Goal: Transaction & Acquisition: Purchase product/service

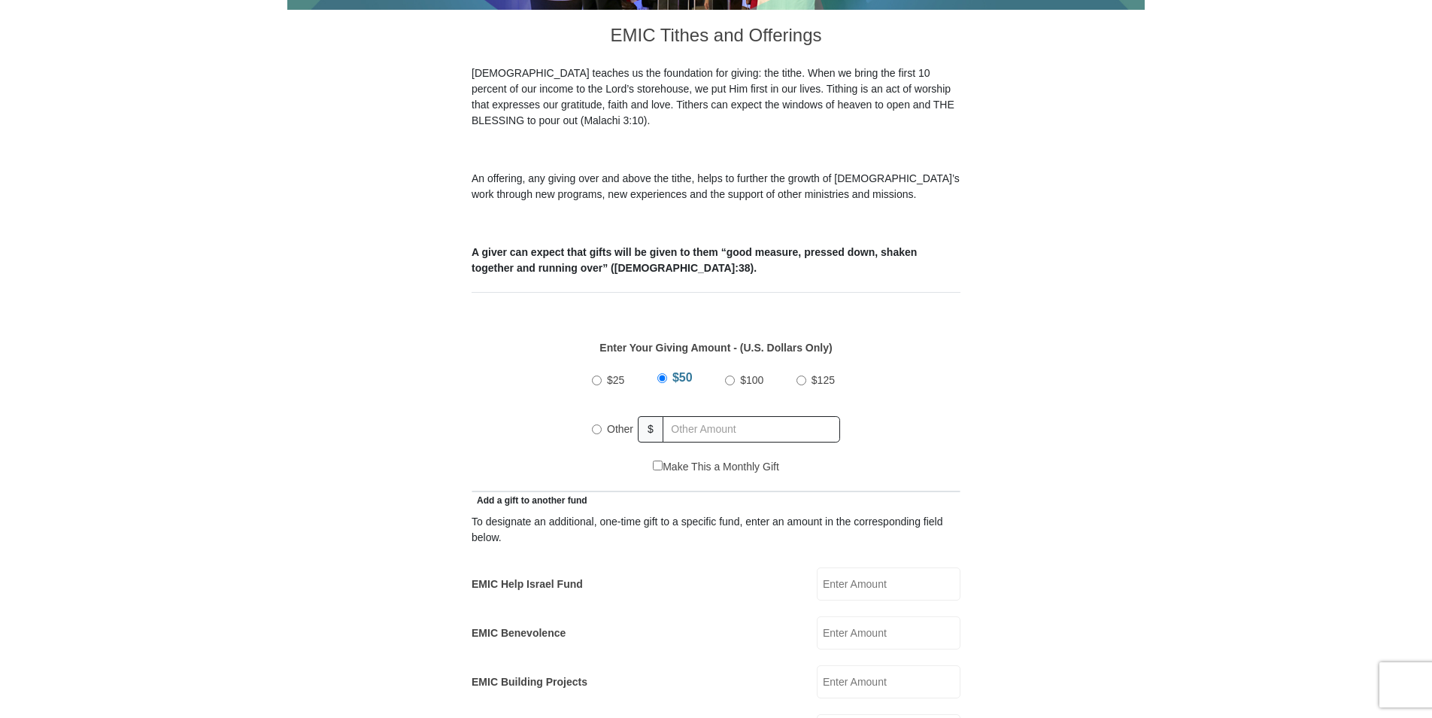
scroll to position [451, 0]
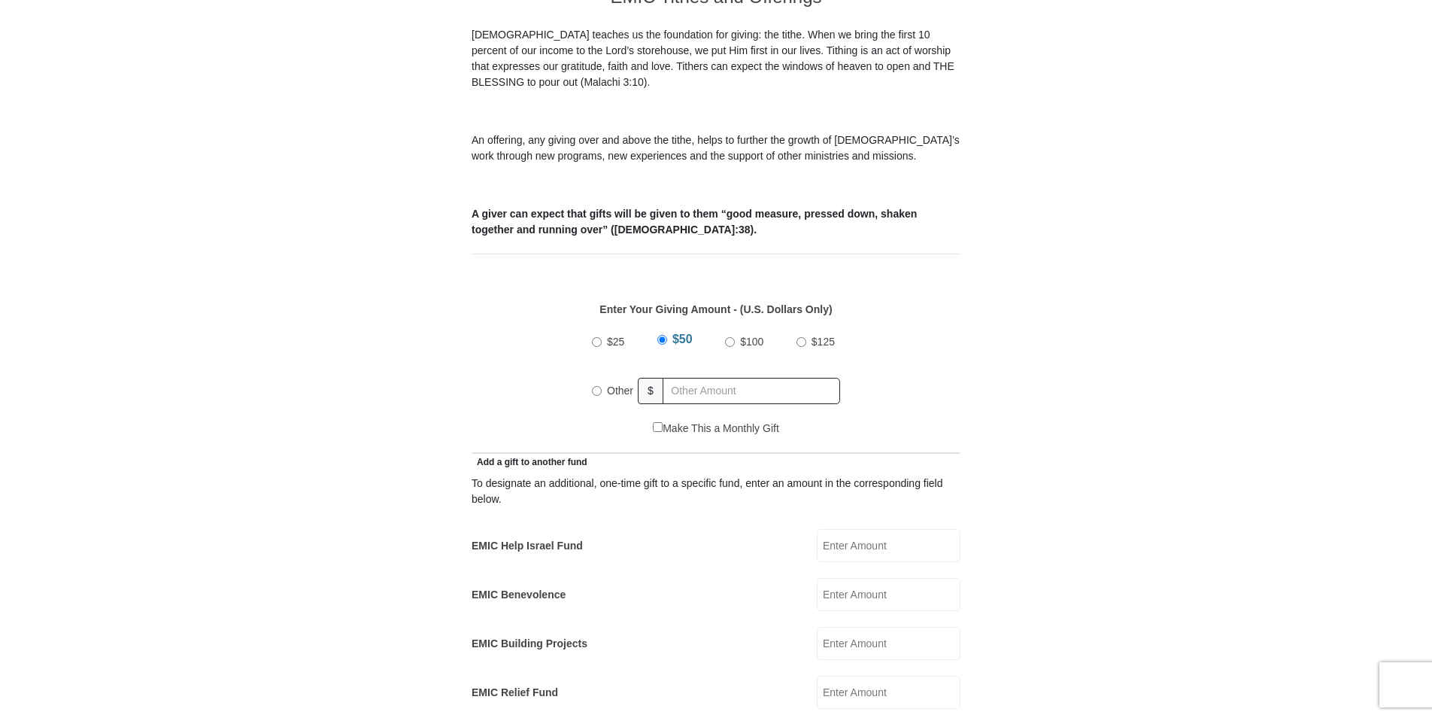
click at [608, 384] on span "Other" at bounding box center [620, 390] width 26 height 12
click at [602, 386] on input "Other" at bounding box center [597, 391] width 10 height 10
radio input "true"
click at [719, 378] on input "text" at bounding box center [754, 391] width 172 height 26
type input "650.00"
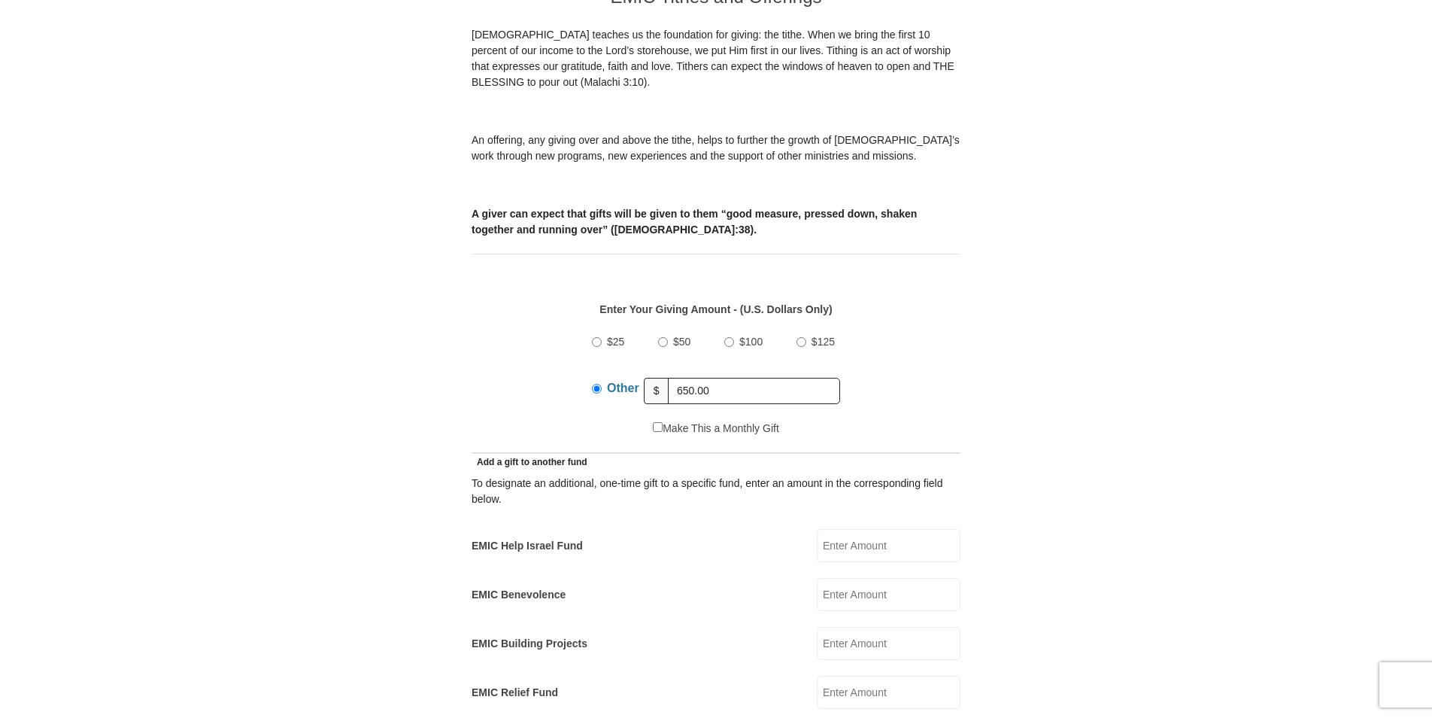
type input "[PERSON_NAME]"
type input "[EMAIL_ADDRESS][DOMAIN_NAME]"
type input "[STREET_ADDRESS]"
type input "[GEOGRAPHIC_DATA]"
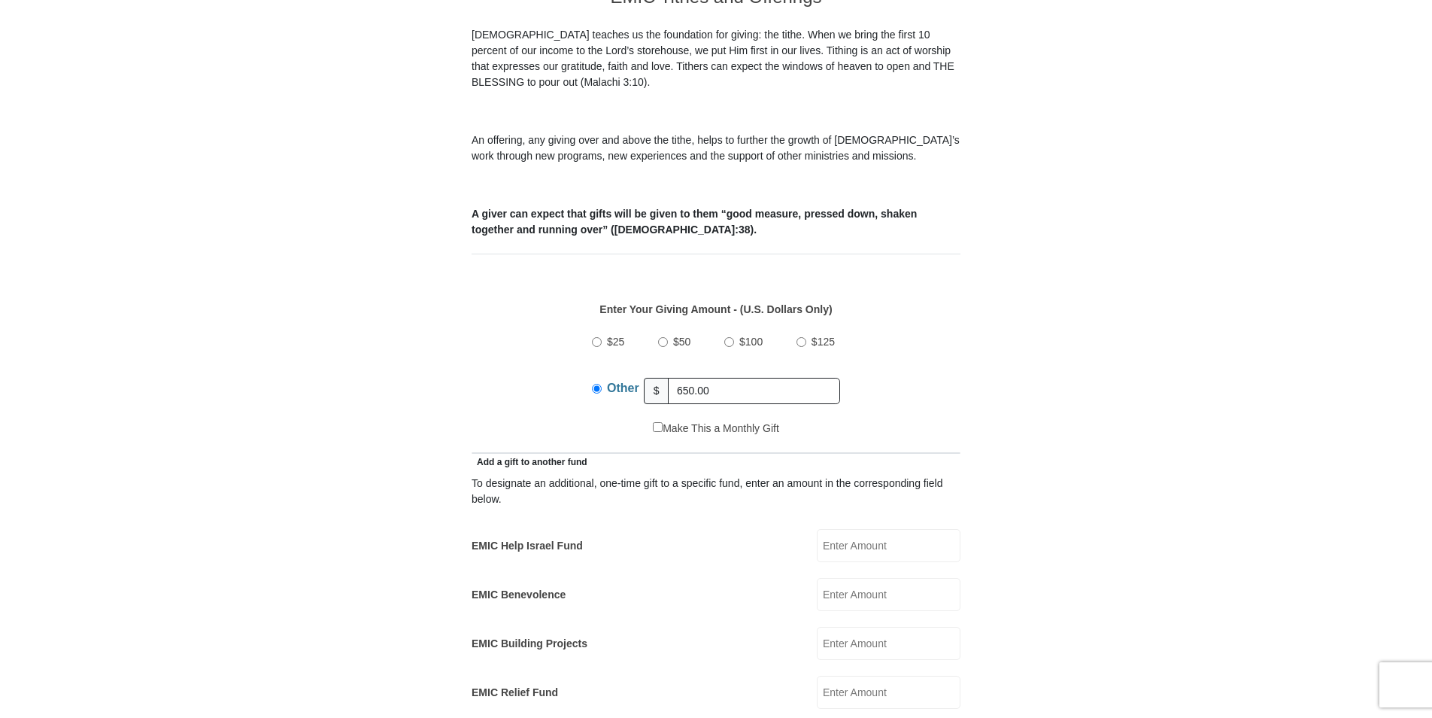
select select "FL"
type input "32909"
type input "3217046729"
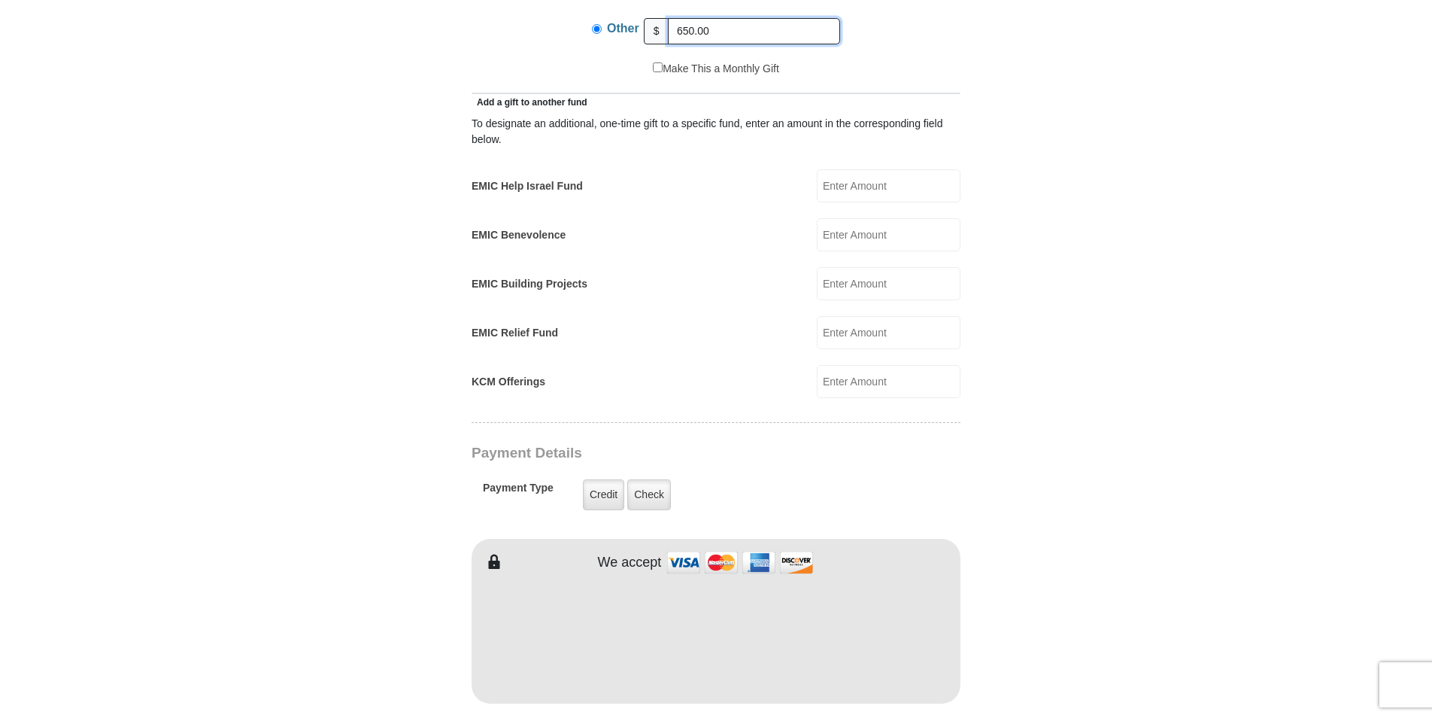
scroll to position [903, 0]
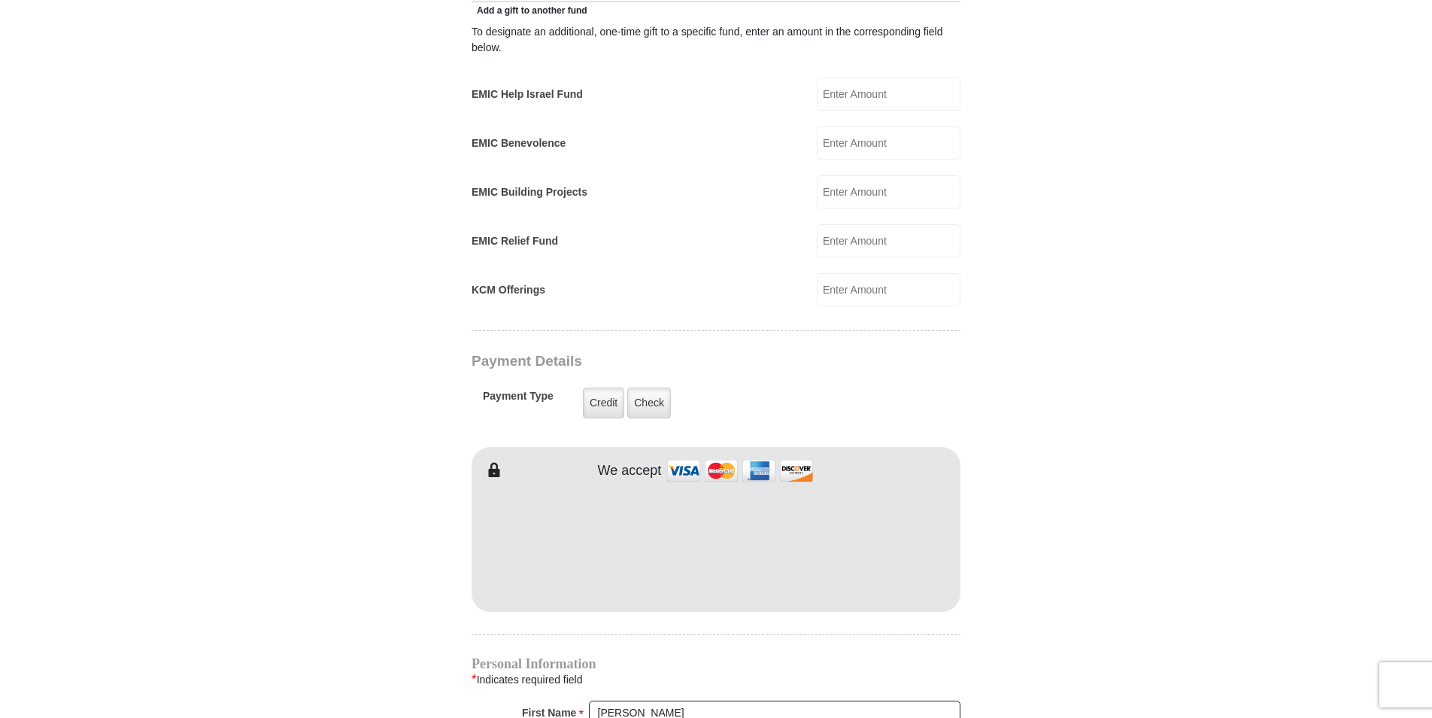
click at [682, 620] on div "EMIC Tithes and Offerings The [DEMOGRAPHIC_DATA] teaches us the foundation for …" at bounding box center [716, 438] width 489 height 1837
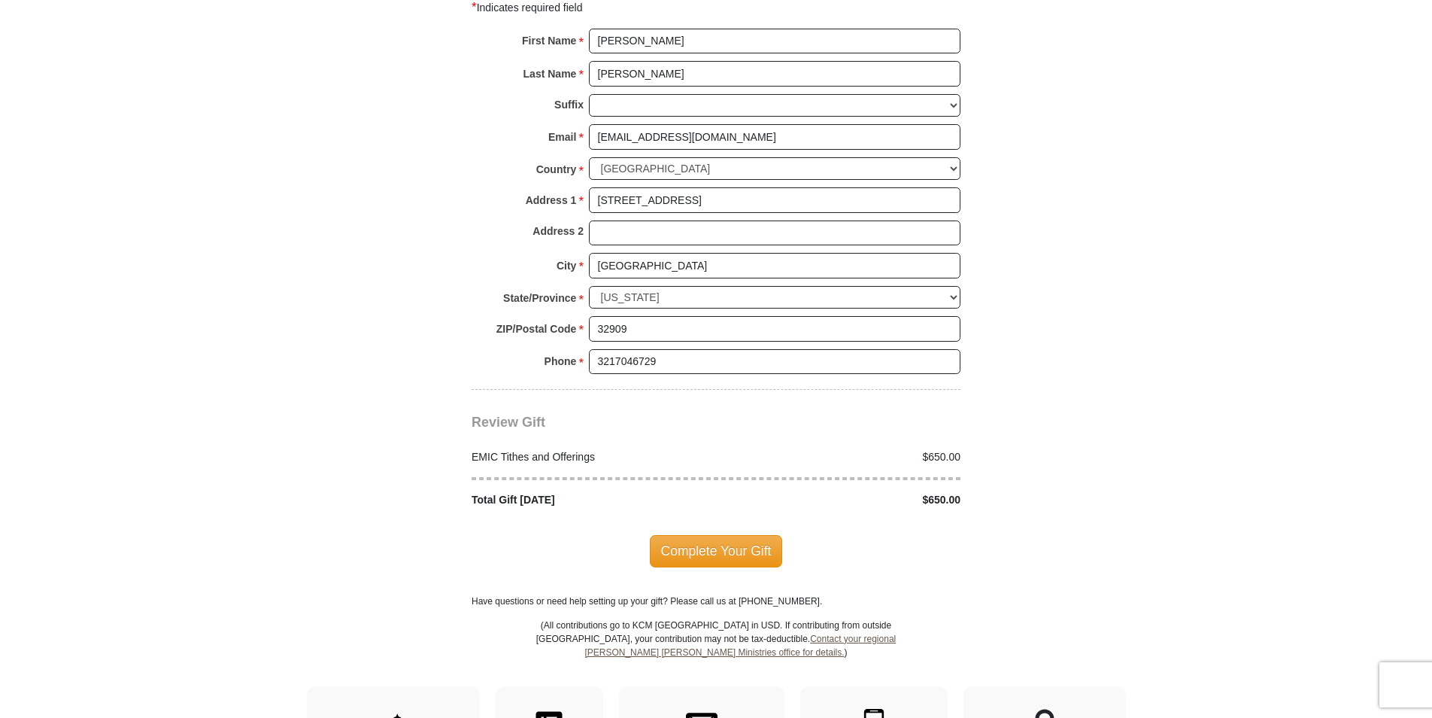
scroll to position [1580, 0]
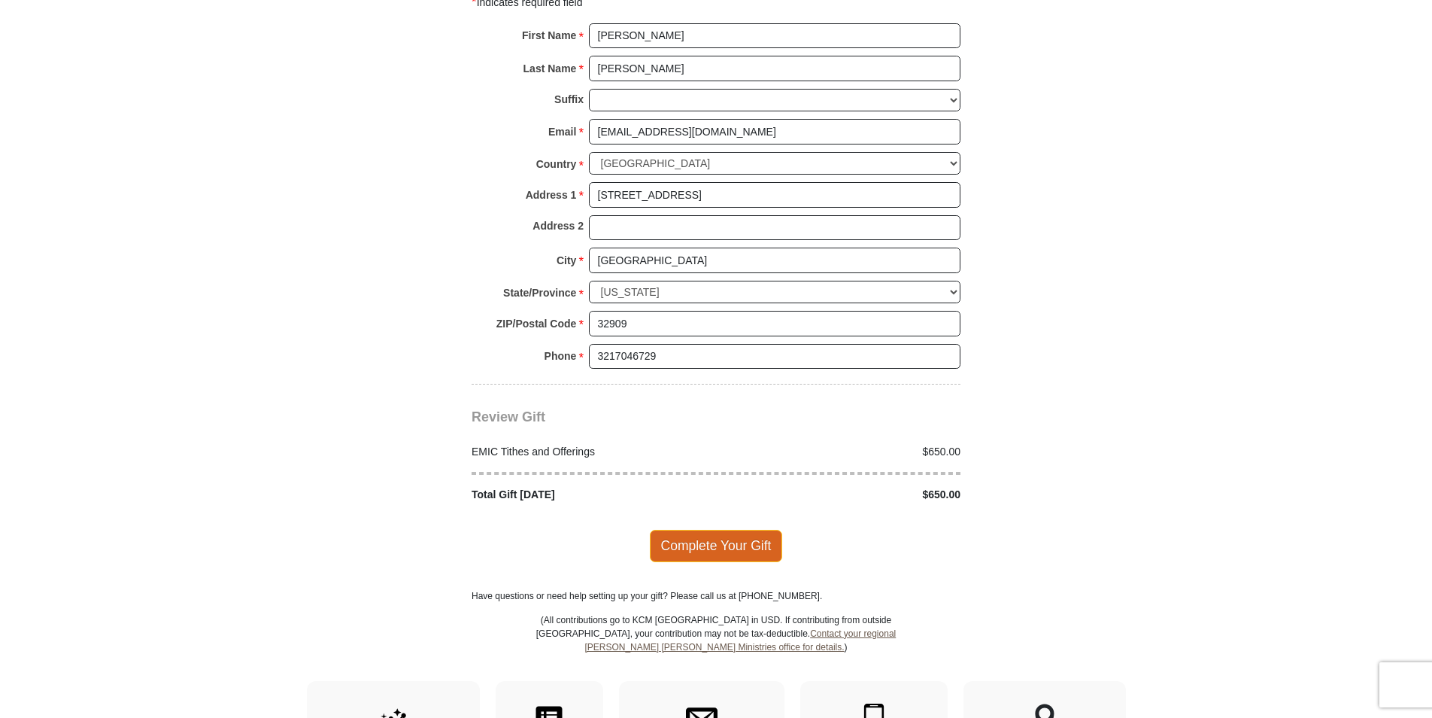
click at [732, 533] on span "Complete Your Gift" at bounding box center [716, 546] width 133 height 32
